Goal: Transaction & Acquisition: Purchase product/service

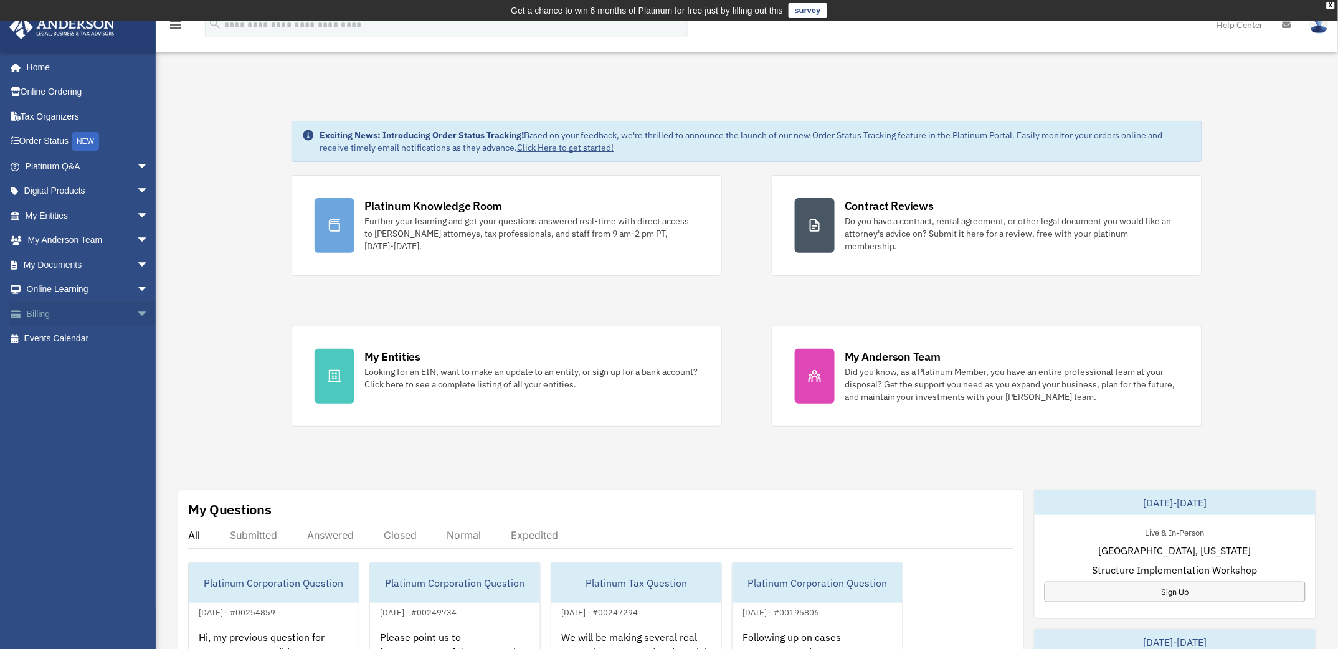
click at [95, 312] on link "Billing arrow_drop_down" at bounding box center [88, 313] width 159 height 25
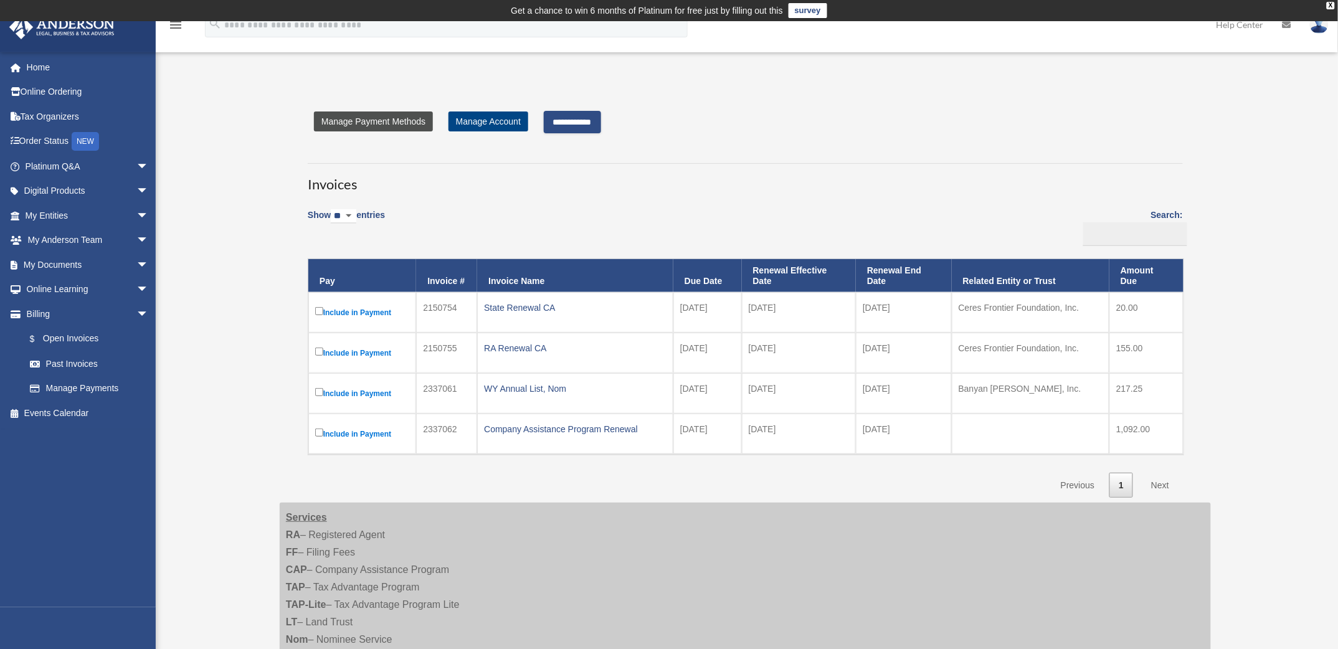
click at [379, 120] on link "Manage Payment Methods" at bounding box center [373, 121] width 119 height 20
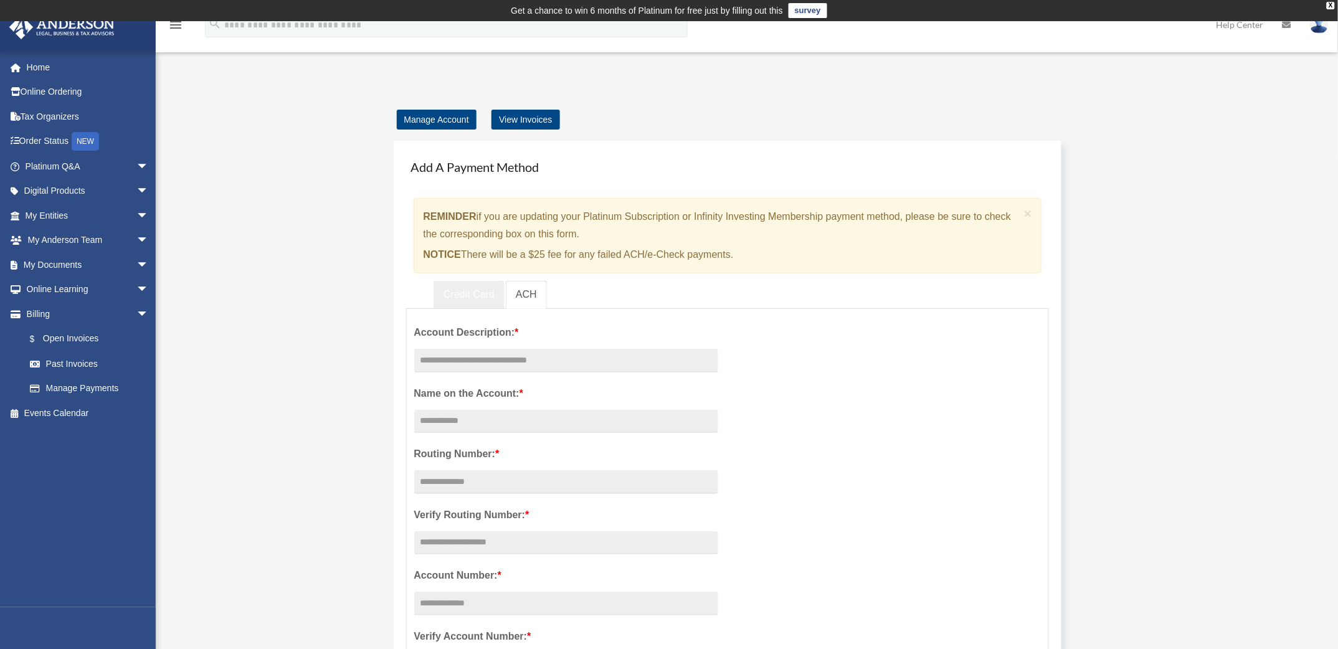
click at [470, 291] on link "Credit Card" at bounding box center [468, 295] width 71 height 28
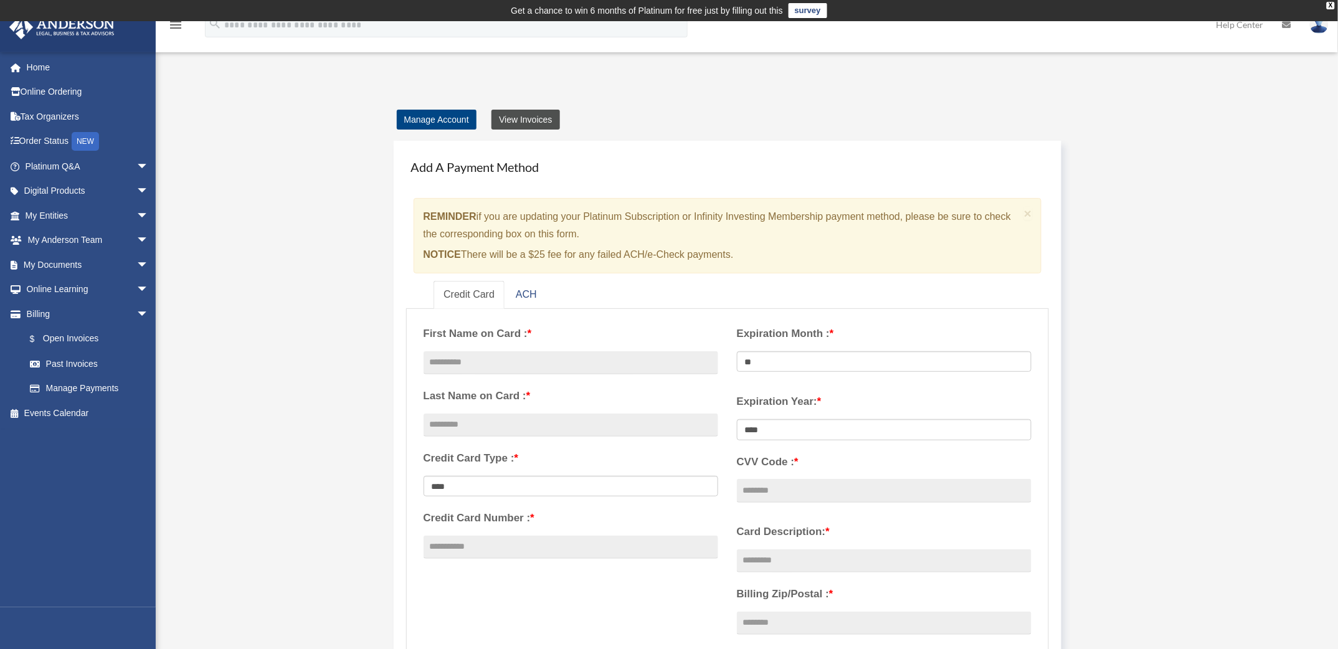
click at [525, 122] on link "View Invoices" at bounding box center [525, 120] width 68 height 20
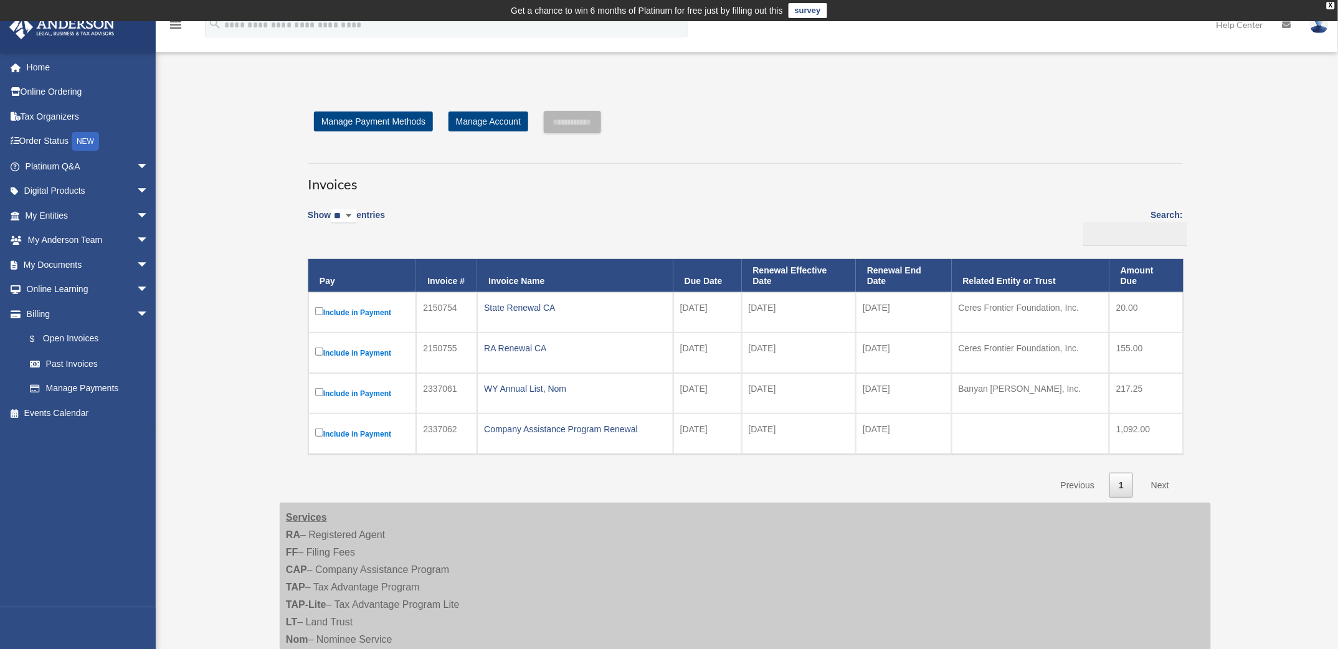
click at [319, 306] on label "Include in Payment" at bounding box center [362, 313] width 94 height 16
click at [571, 122] on input "**********" at bounding box center [572, 122] width 57 height 22
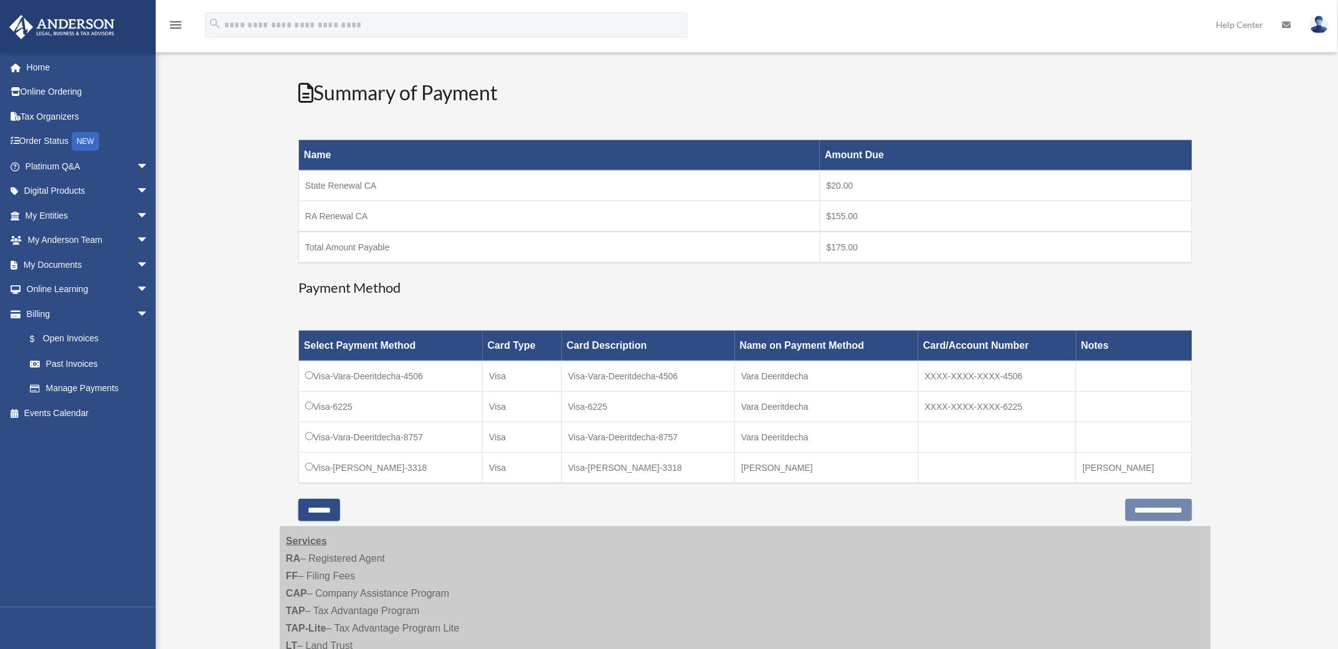
scroll to position [156, 0]
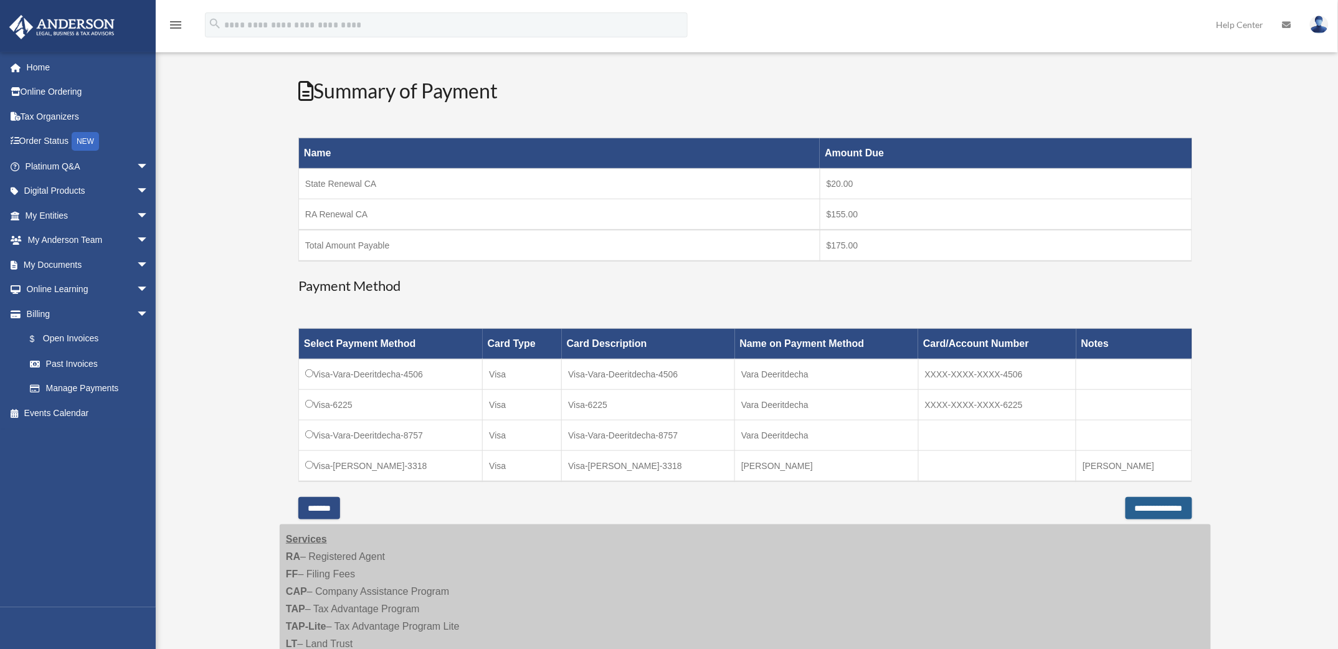
click at [1146, 503] on input "**********" at bounding box center [1158, 508] width 67 height 22
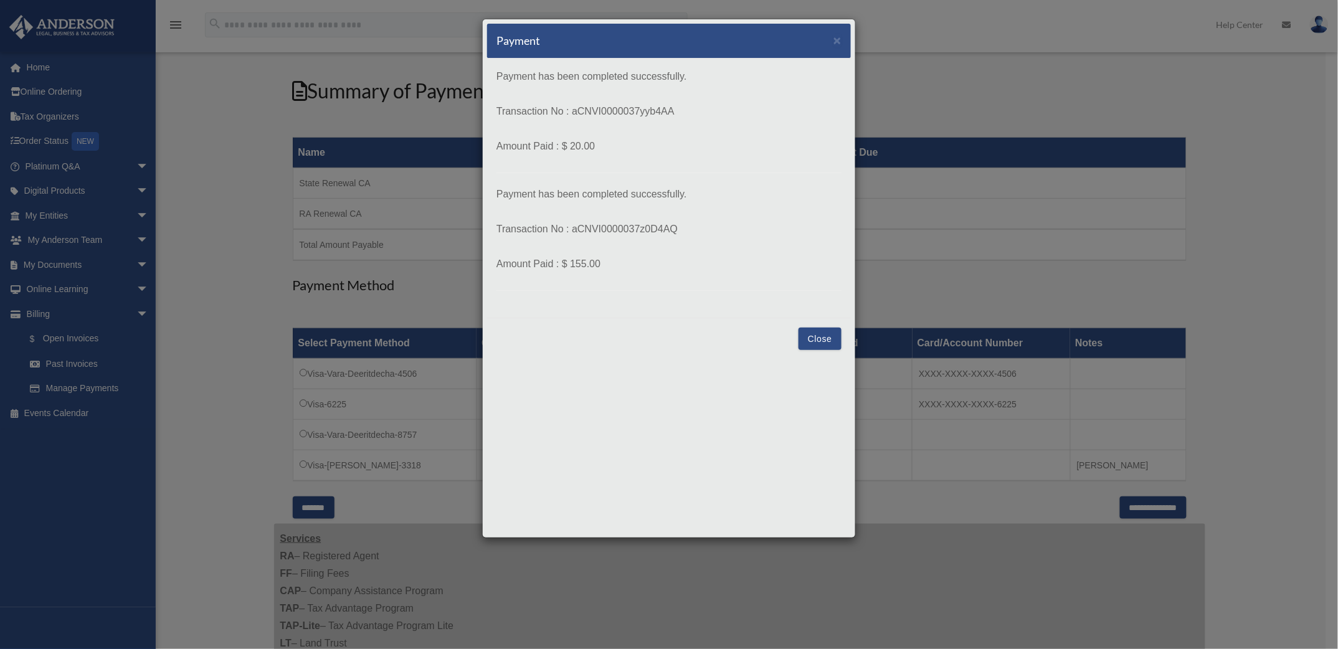
click at [811, 339] on button "Close" at bounding box center [819, 339] width 43 height 22
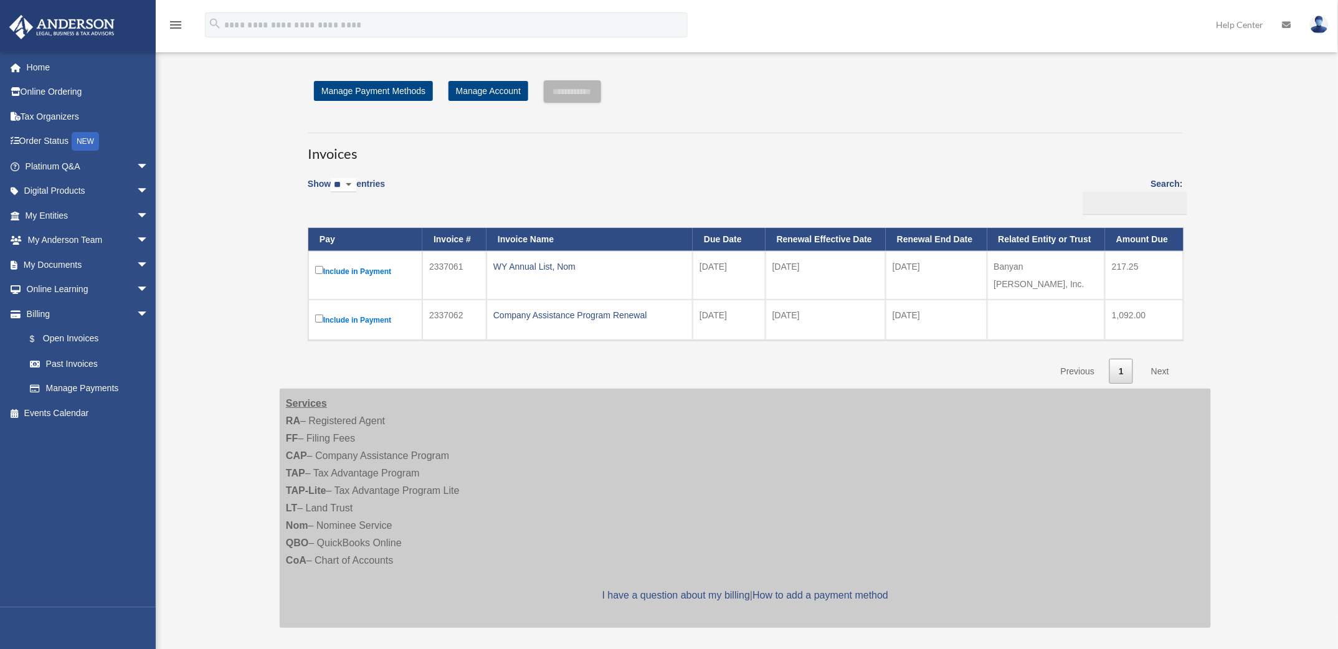
scroll to position [11, 0]
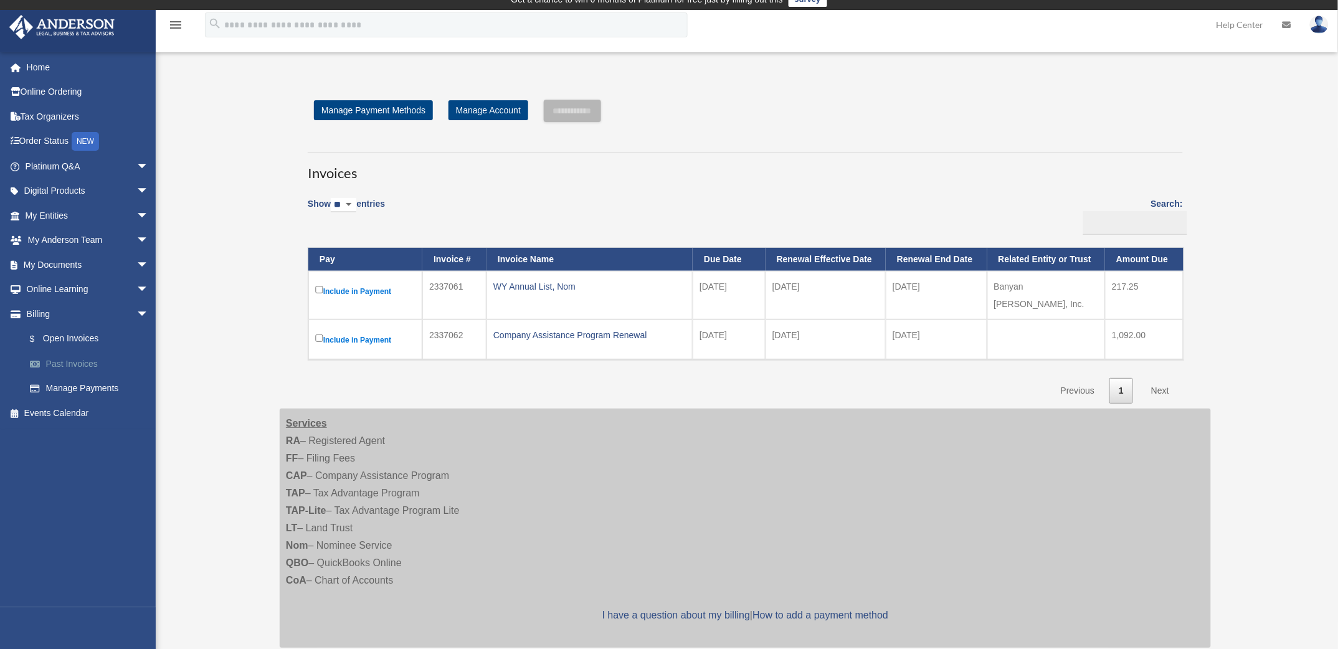
click at [72, 359] on link "Past Invoices" at bounding box center [92, 363] width 150 height 25
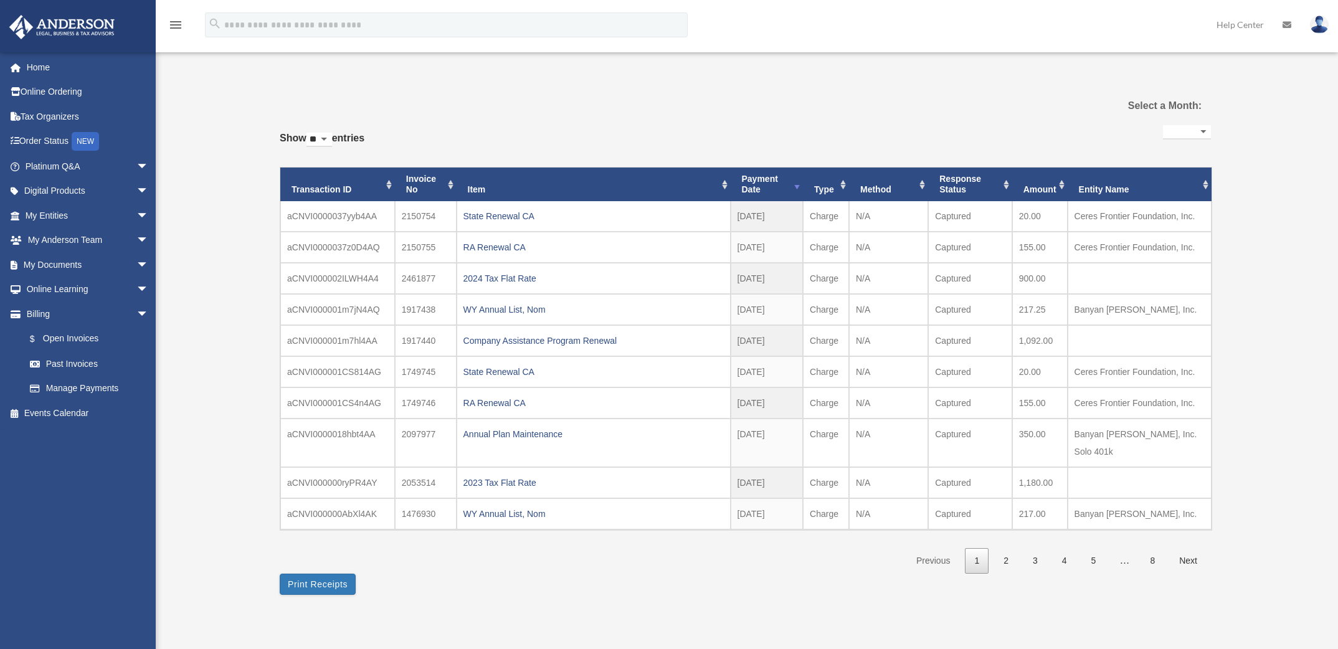
select select
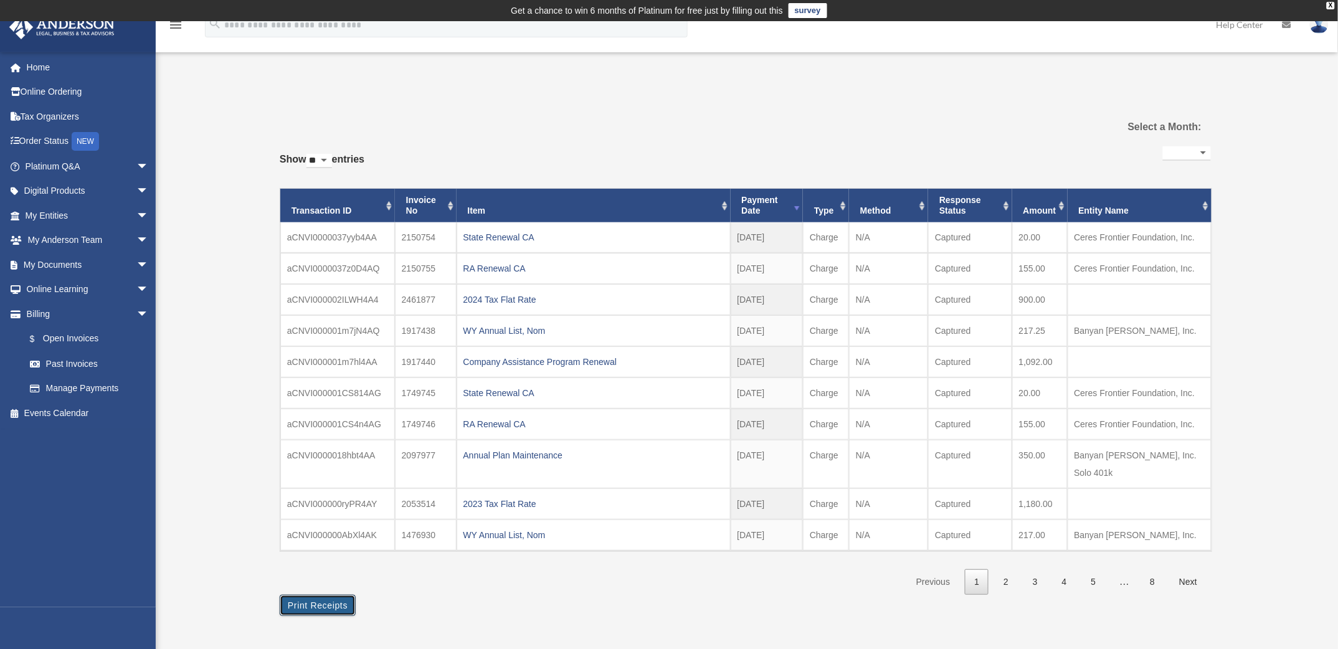
drag, startPoint x: 315, startPoint y: 588, endPoint x: 1091, endPoint y: 537, distance: 777.6
click at [315, 595] on button "Print Receipts" at bounding box center [318, 605] width 76 height 21
click at [1333, 5] on div "X" at bounding box center [1330, 5] width 8 height 7
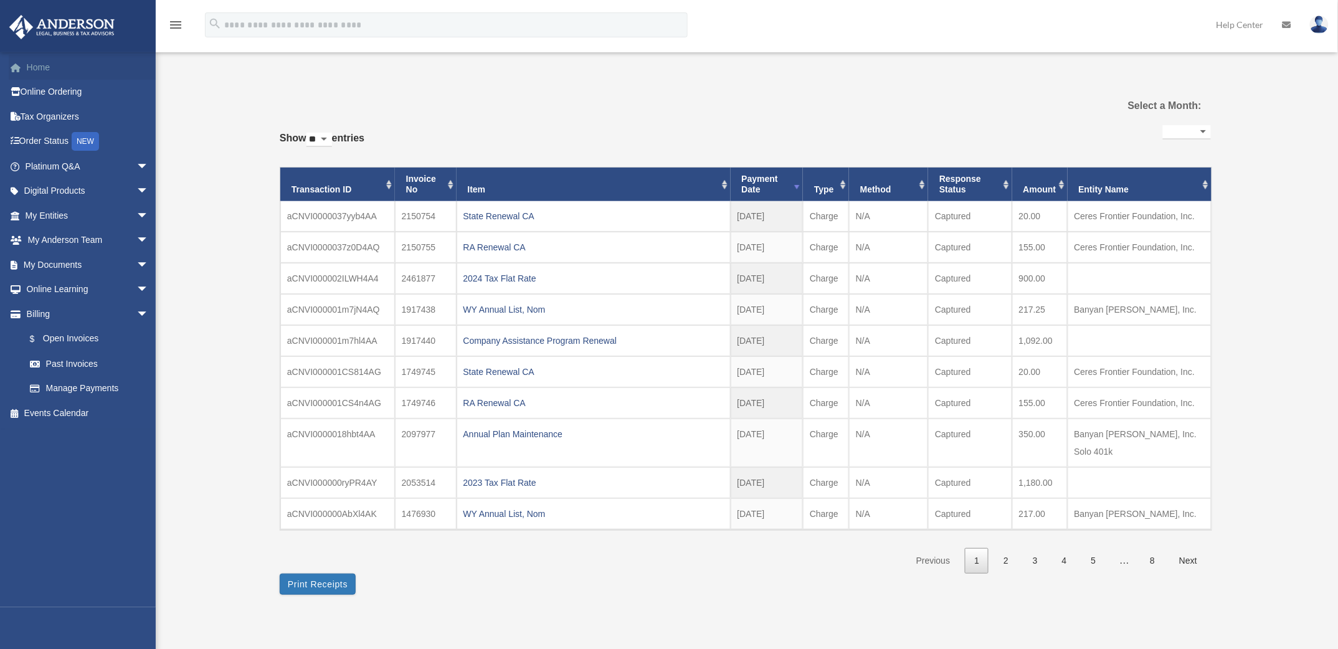
click at [57, 66] on link "Home" at bounding box center [88, 67] width 159 height 25
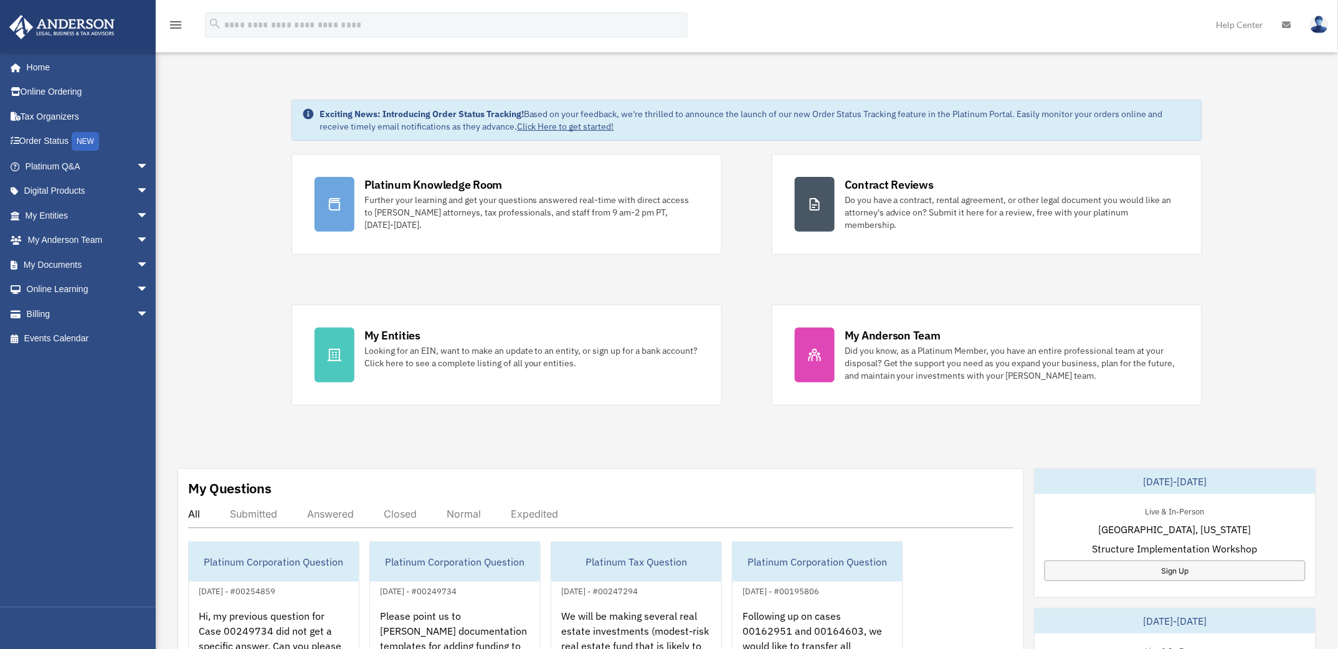
click at [1316, 30] on img at bounding box center [1319, 25] width 19 height 18
click at [1123, 103] on link "Logout" at bounding box center [1132, 109] width 125 height 26
